Goal: Task Accomplishment & Management: Use online tool/utility

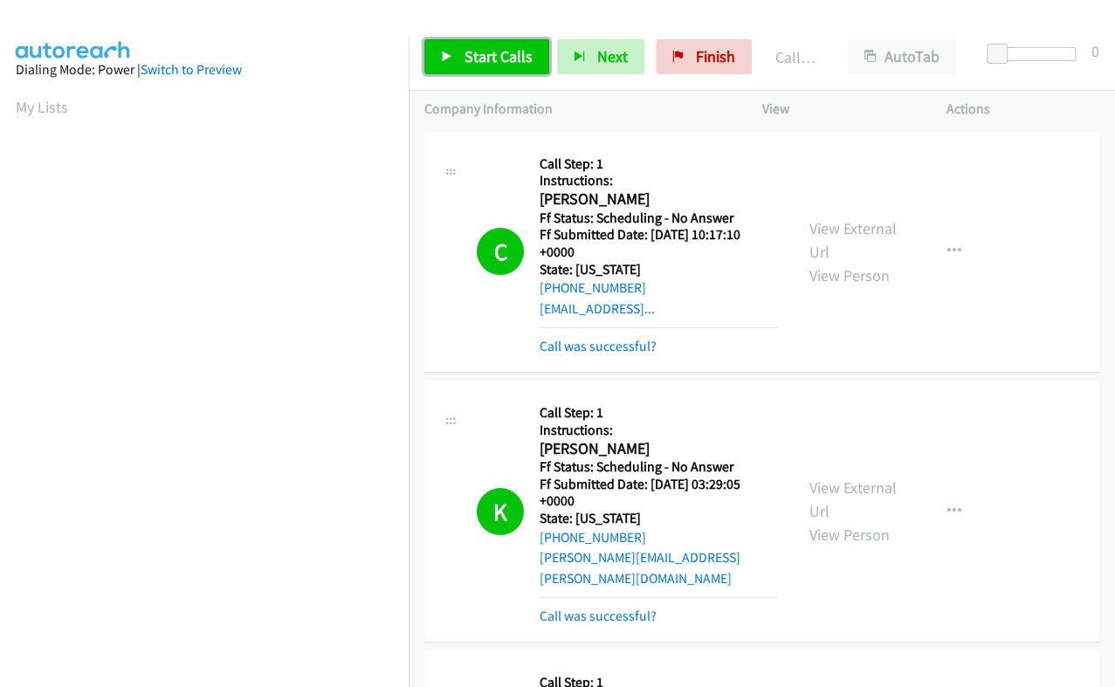
click at [455, 53] on link "Start Calls" at bounding box center [486, 56] width 125 height 35
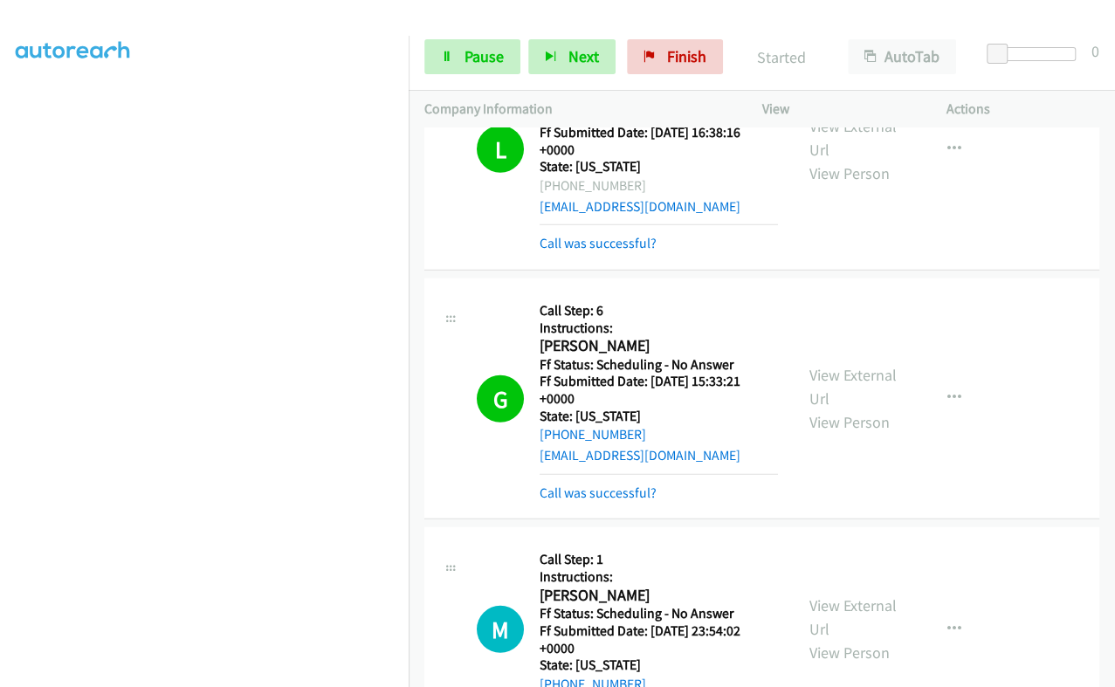
scroll to position [5603, 0]
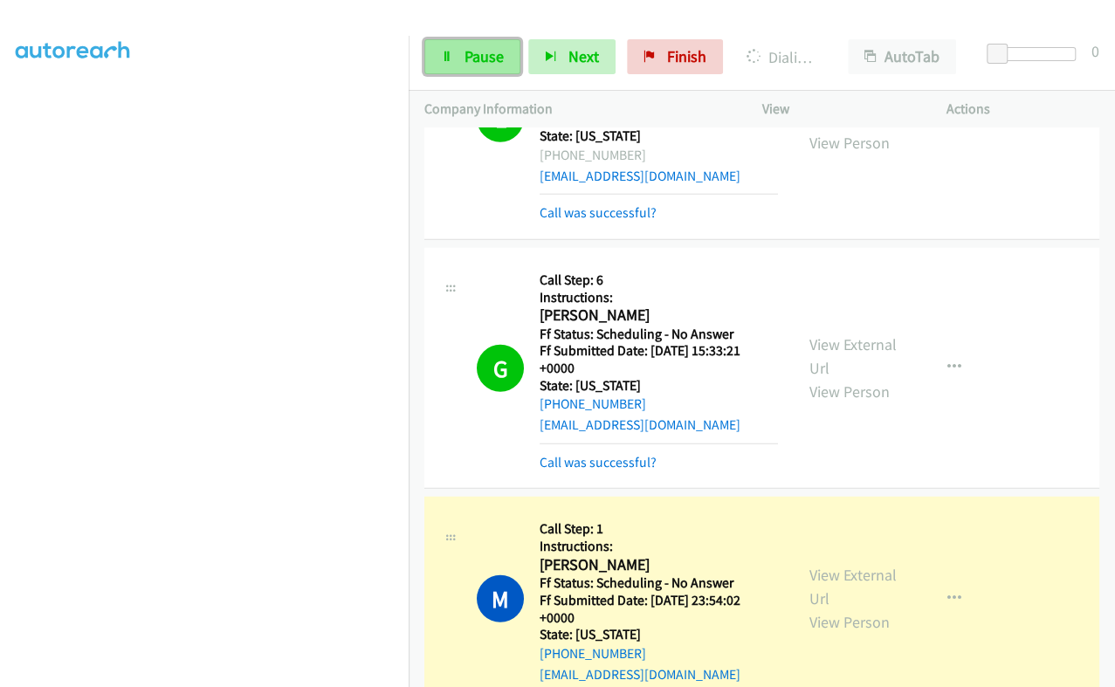
click at [488, 59] on span "Pause" at bounding box center [483, 56] width 39 height 20
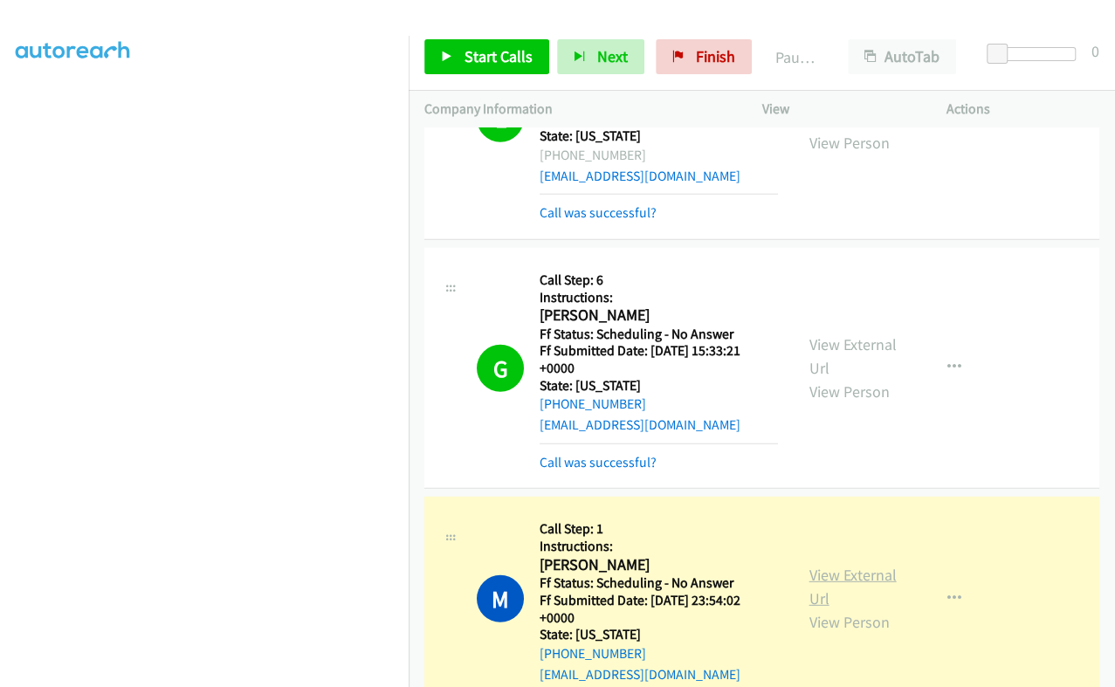
click at [814, 565] on link "View External Url" at bounding box center [852, 587] width 87 height 44
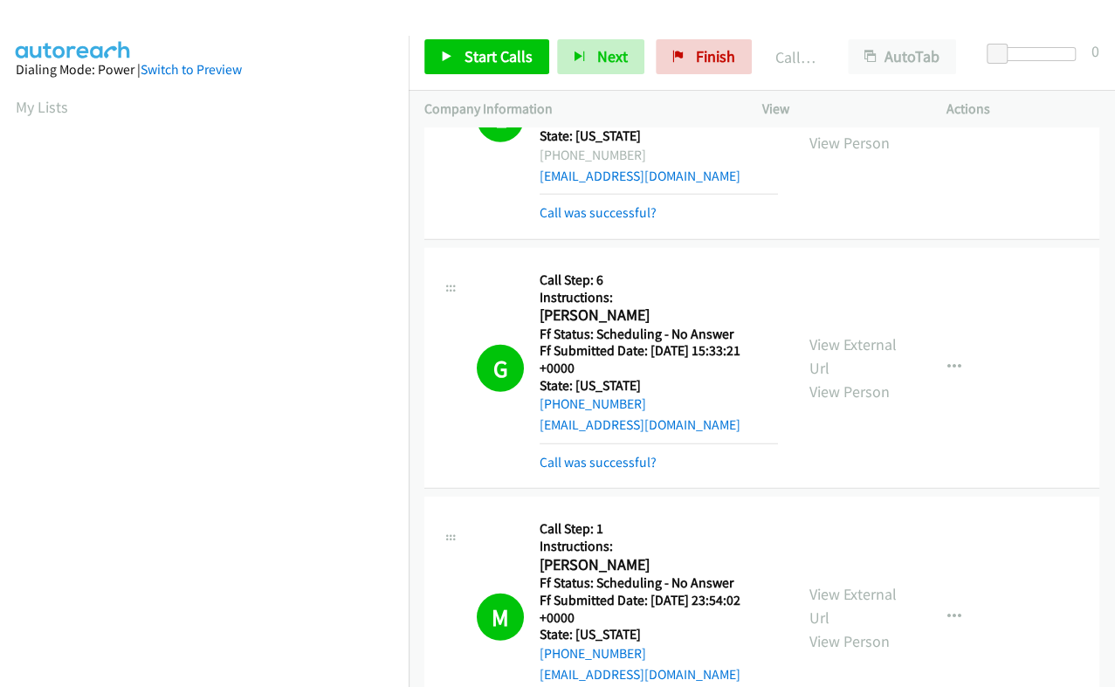
scroll to position [296, 0]
click at [445, 65] on link "Start Calls" at bounding box center [486, 56] width 125 height 35
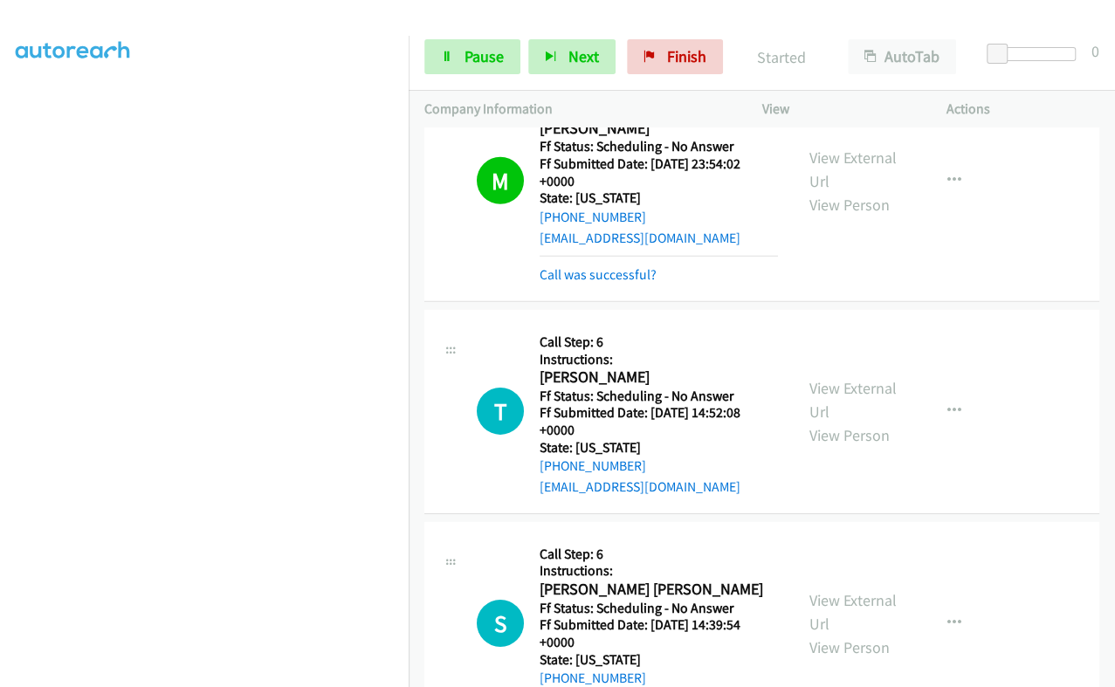
scroll to position [5822, 0]
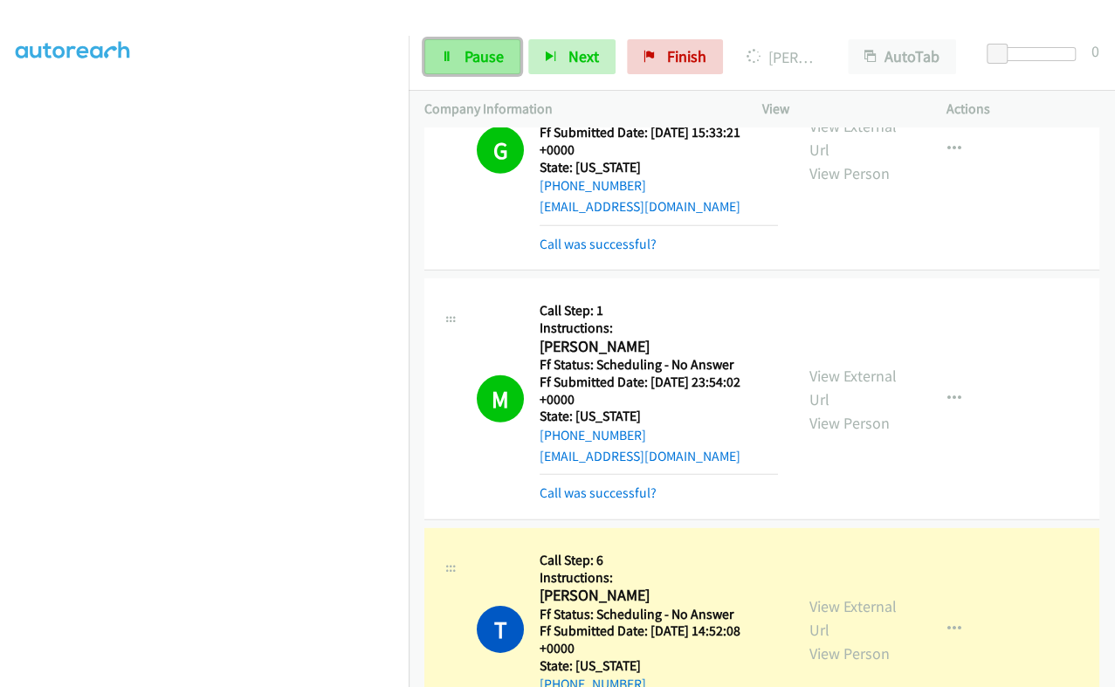
click at [467, 55] on span "Pause" at bounding box center [483, 56] width 39 height 20
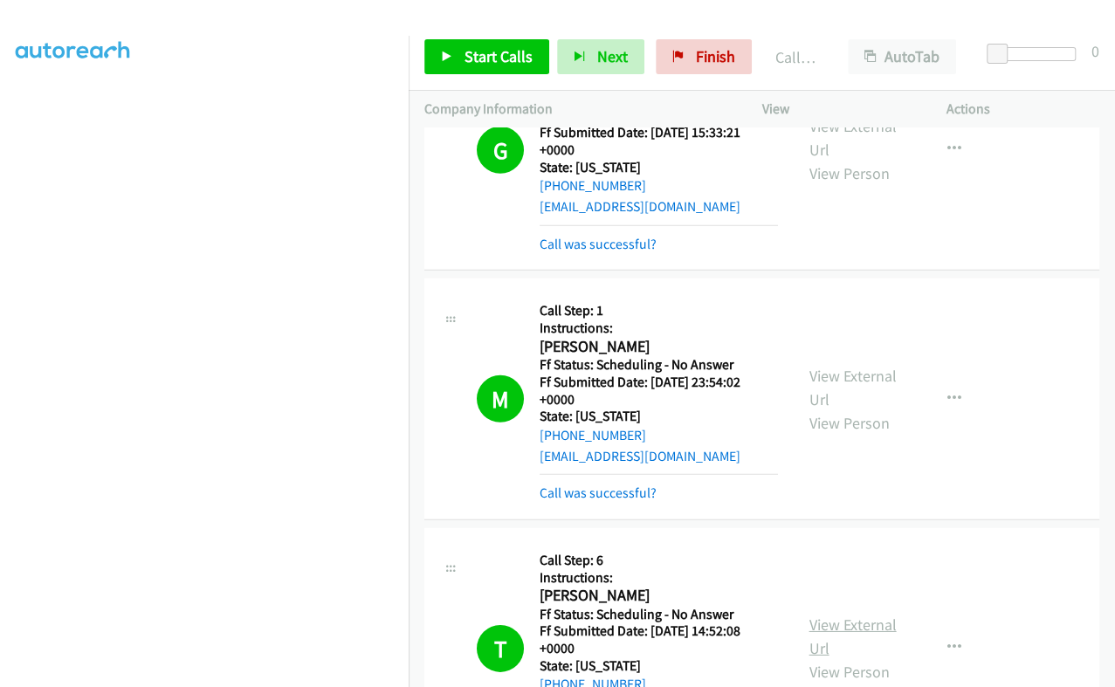
click at [825, 615] on link "View External Url" at bounding box center [852, 637] width 87 height 44
click at [475, 55] on span "Start Calls" at bounding box center [498, 56] width 68 height 20
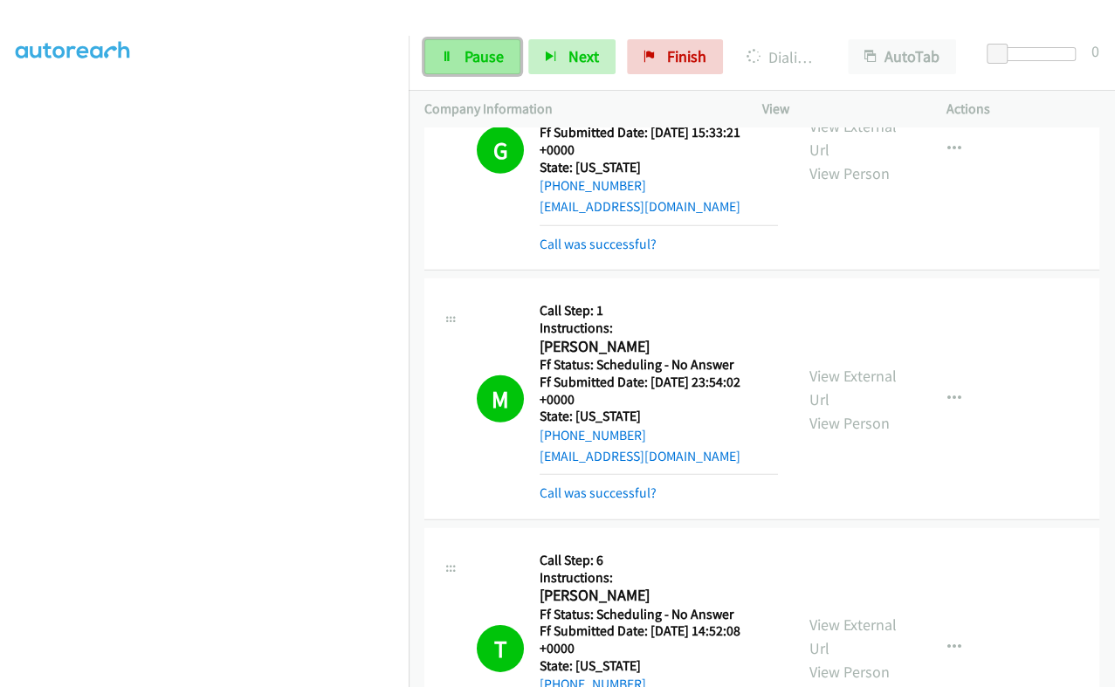
click at [490, 49] on span "Pause" at bounding box center [483, 56] width 39 height 20
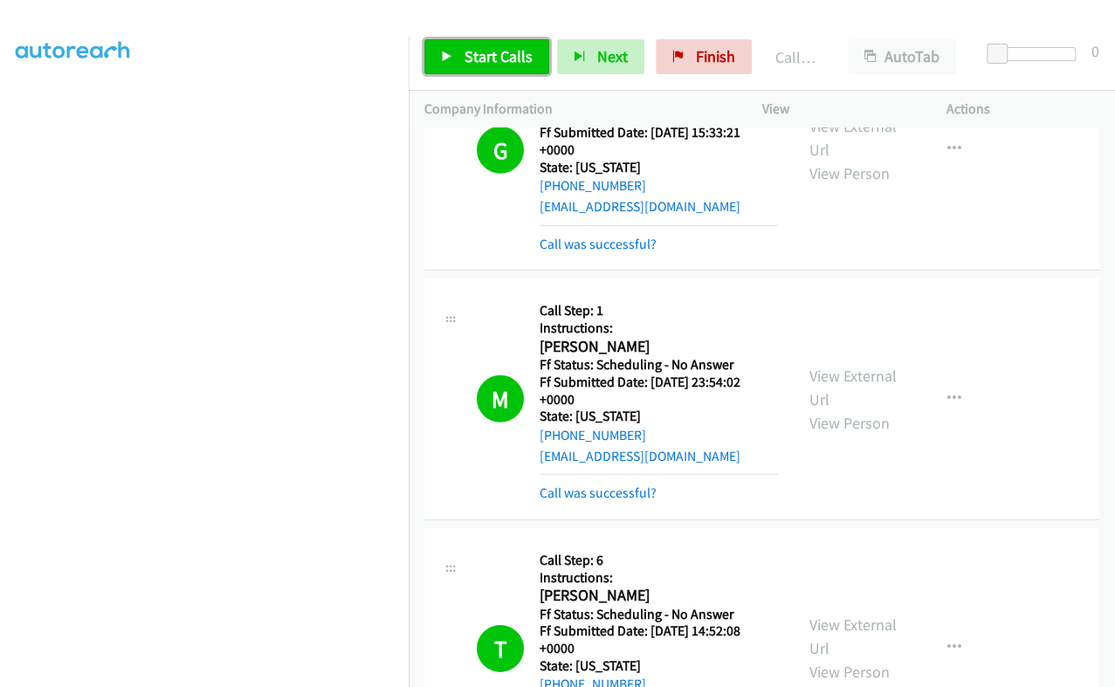
click at [506, 43] on link "Start Calls" at bounding box center [486, 56] width 125 height 35
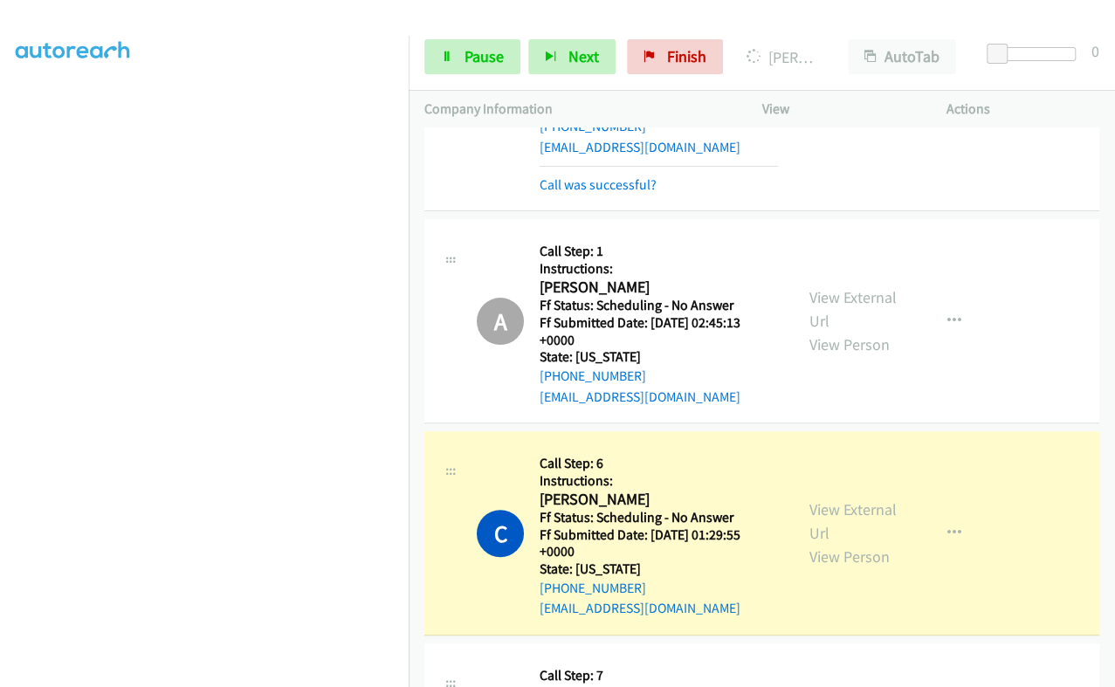
scroll to position [6913, 0]
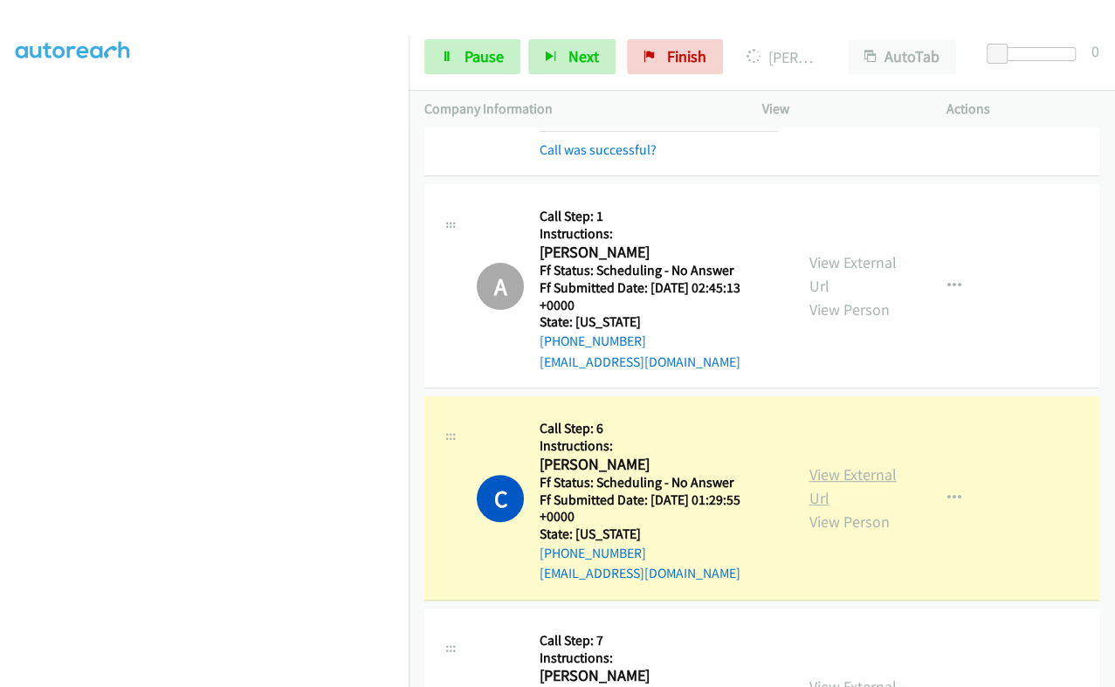
click at [809, 464] on link "View External Url" at bounding box center [852, 486] width 87 height 44
click at [456, 52] on link "Pause" at bounding box center [472, 56] width 96 height 35
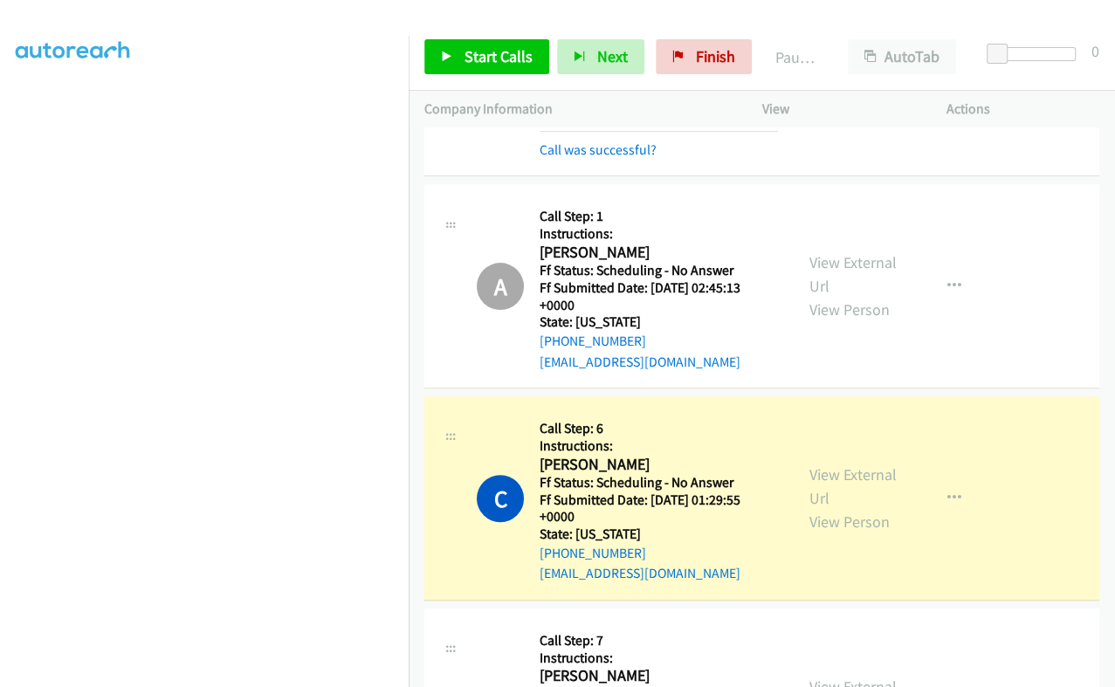
scroll to position [0, 0]
